Goal: Information Seeking & Learning: Find contact information

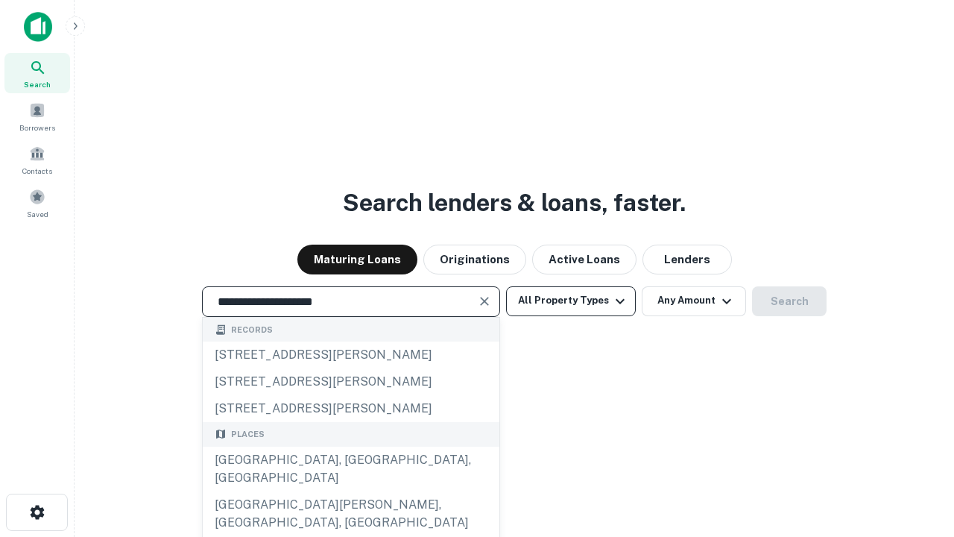
click at [350, 491] on div "[GEOGRAPHIC_DATA], [GEOGRAPHIC_DATA], [GEOGRAPHIC_DATA]" at bounding box center [351, 469] width 297 height 45
click at [571, 300] on button "All Property Types" at bounding box center [571, 301] width 130 height 30
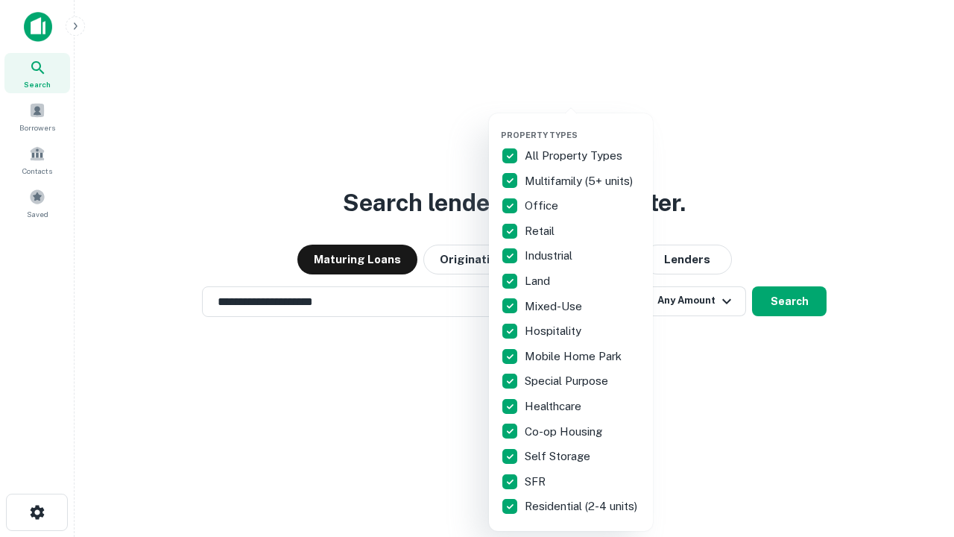
type input "**********"
click at [583, 125] on button "button" at bounding box center [583, 125] width 164 height 1
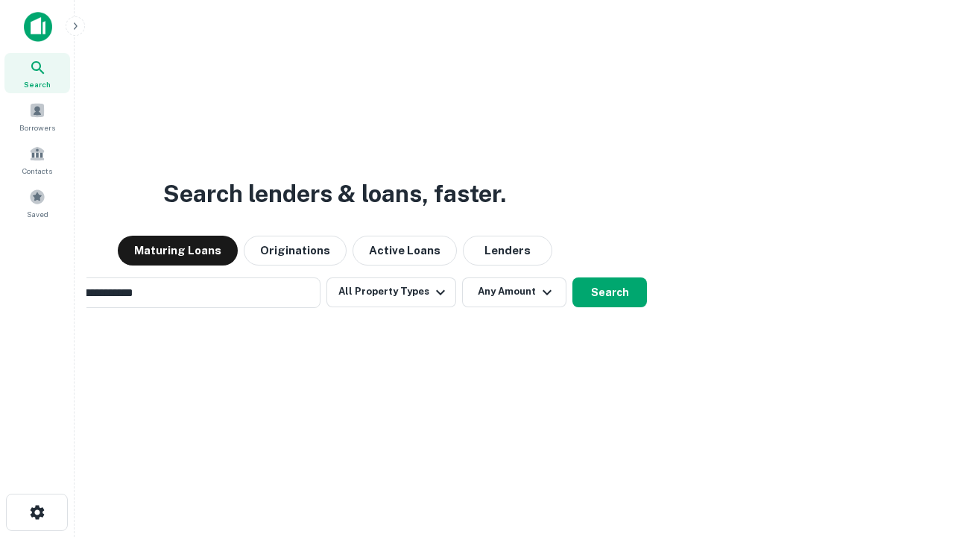
scroll to position [23, 0]
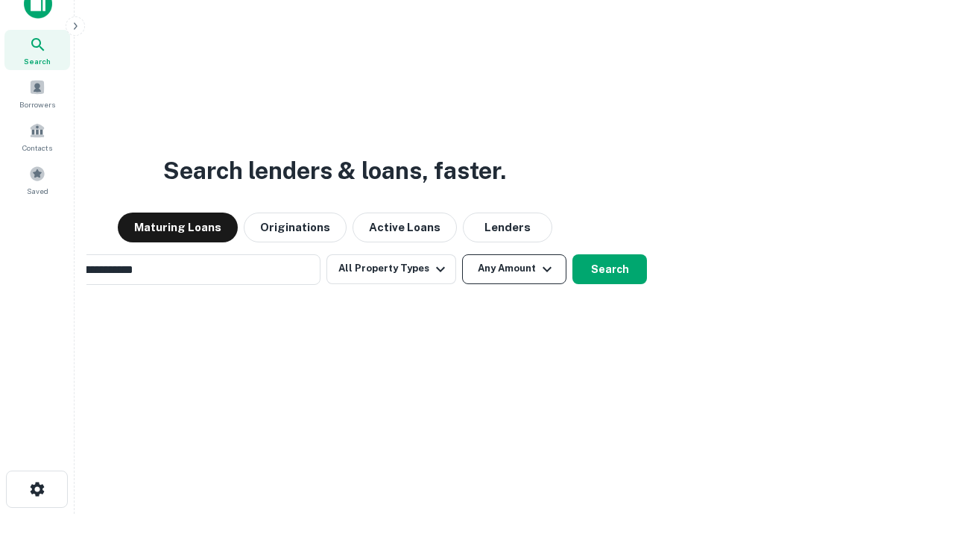
click at [462, 254] on button "Any Amount" at bounding box center [514, 269] width 104 height 30
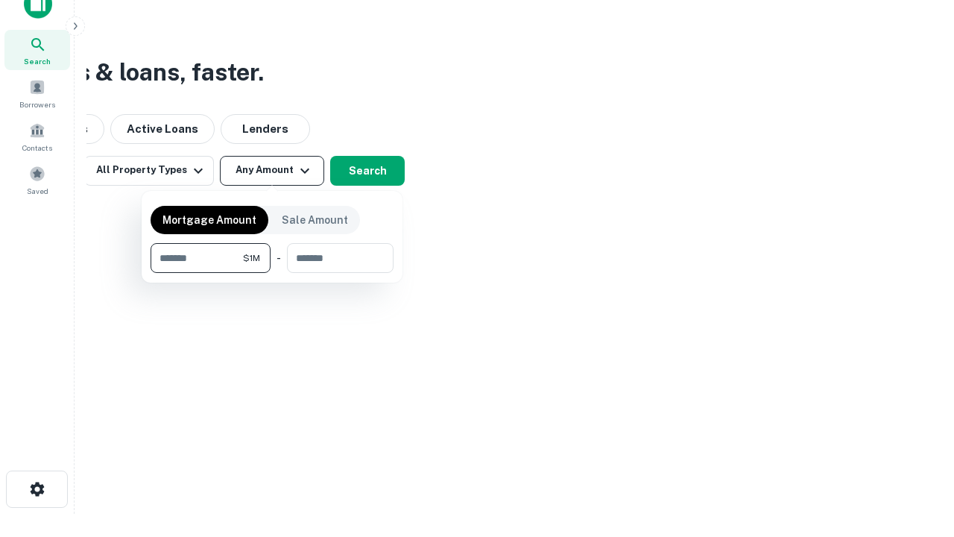
scroll to position [24, 0]
type input "*******"
click at [272, 273] on button "button" at bounding box center [272, 273] width 243 height 1
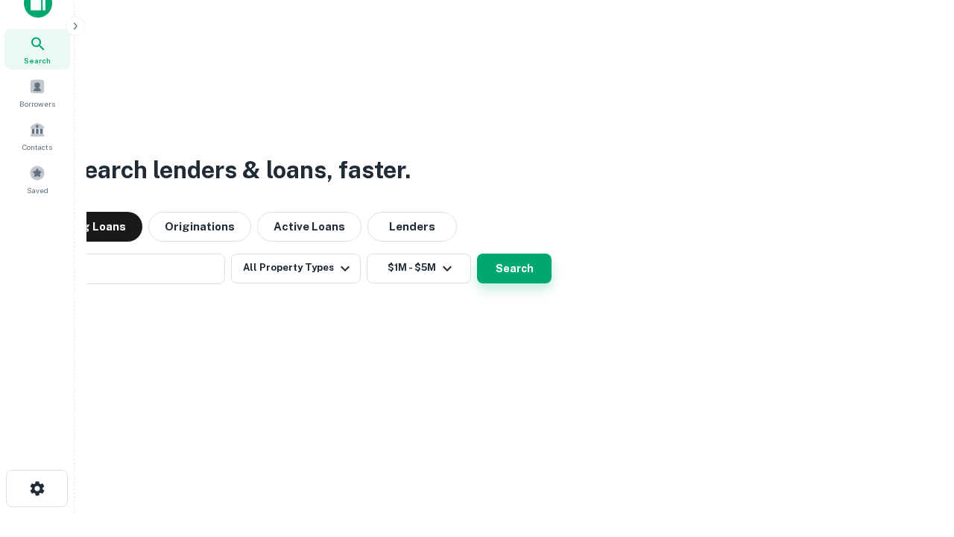
click at [477, 253] on button "Search" at bounding box center [514, 268] width 75 height 30
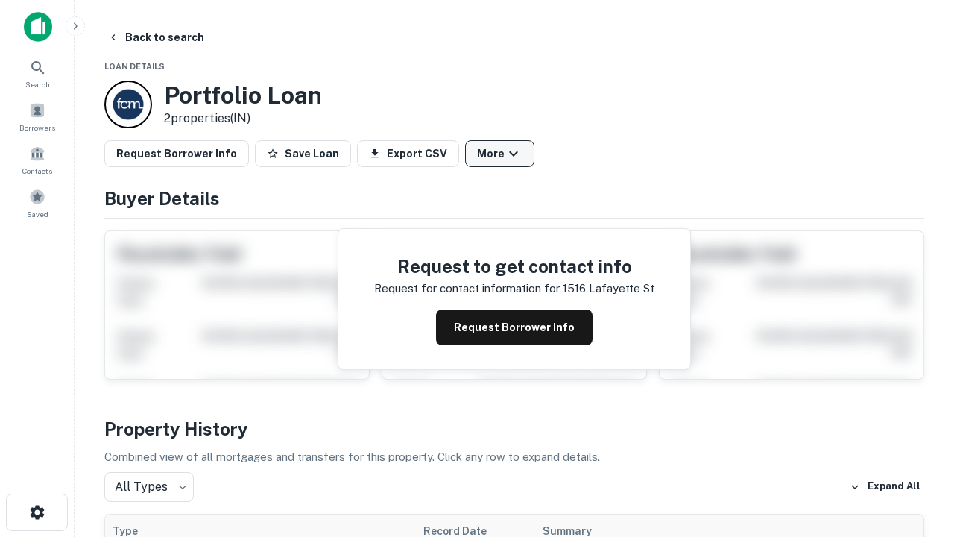
click at [499, 154] on button "More" at bounding box center [499, 153] width 69 height 27
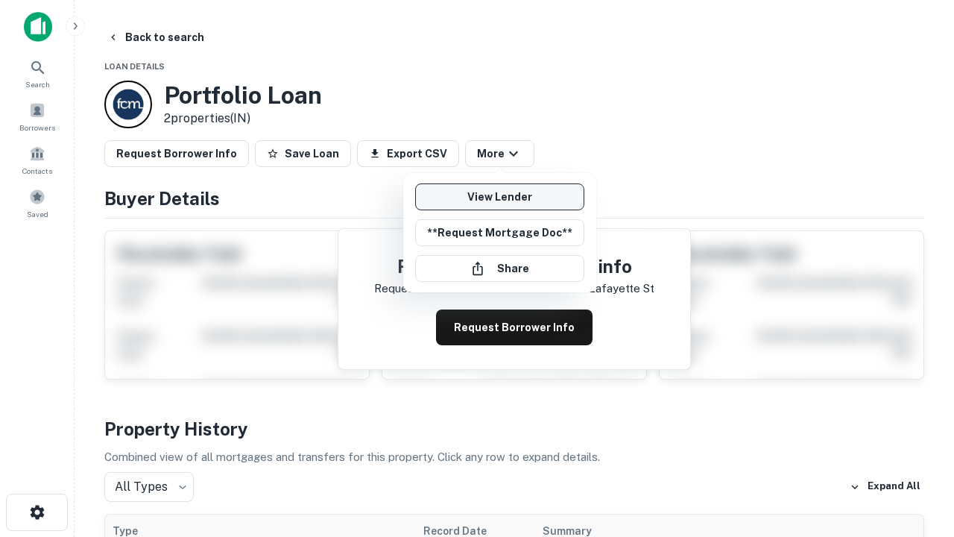
click at [499, 197] on link "View Lender" at bounding box center [499, 196] width 169 height 27
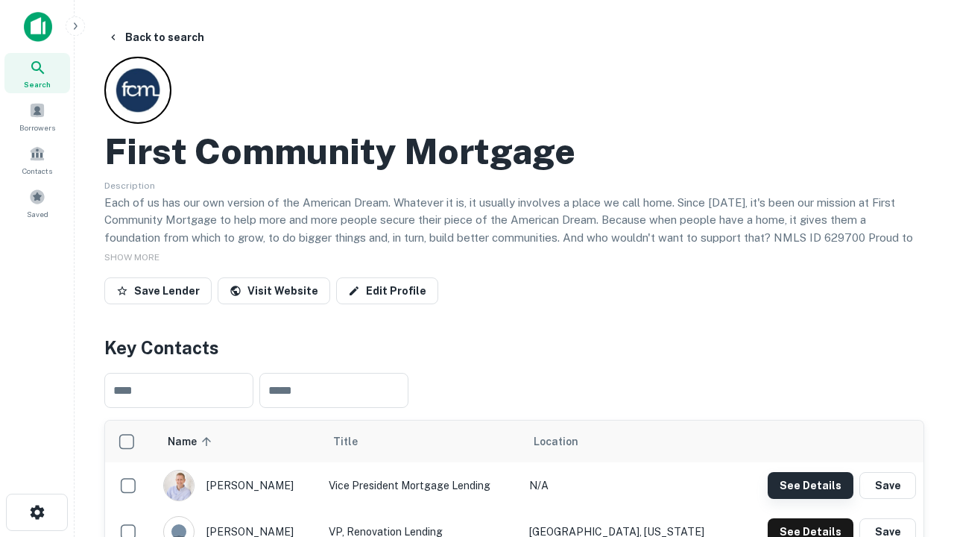
click at [810, 485] on button "See Details" at bounding box center [811, 485] width 86 height 27
click at [37, 512] on icon "button" at bounding box center [37, 512] width 18 height 18
